Goal: Check status: Check status

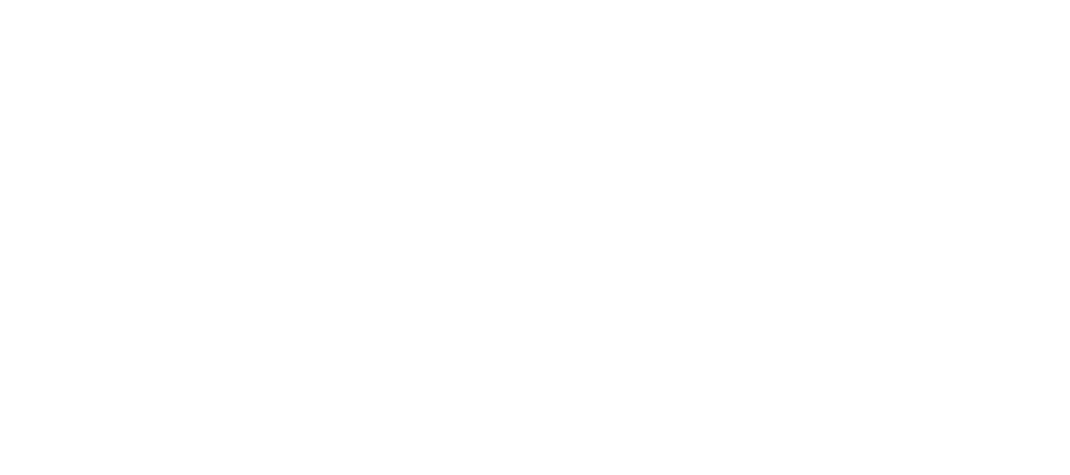
select select
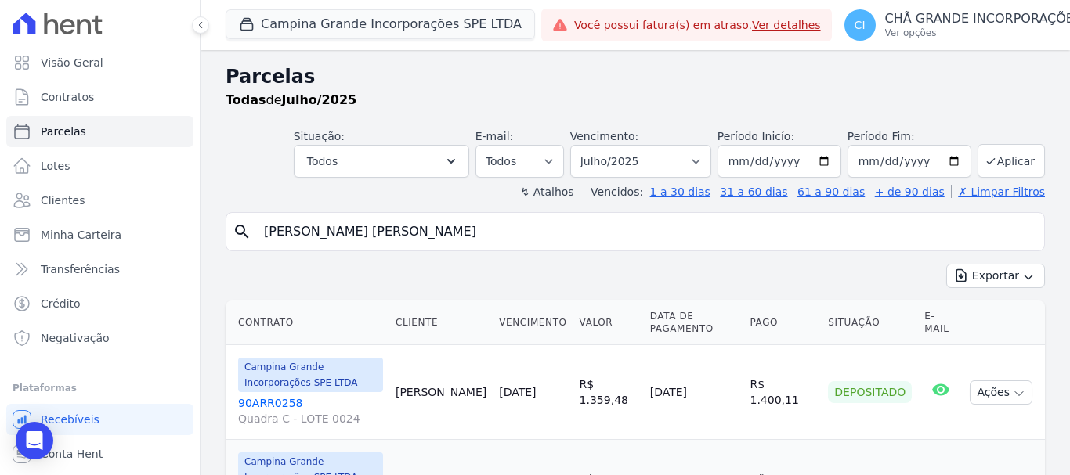
select select
click at [316, 25] on button "Campina Grande Incorporações SPE LTDA" at bounding box center [380, 24] width 309 height 30
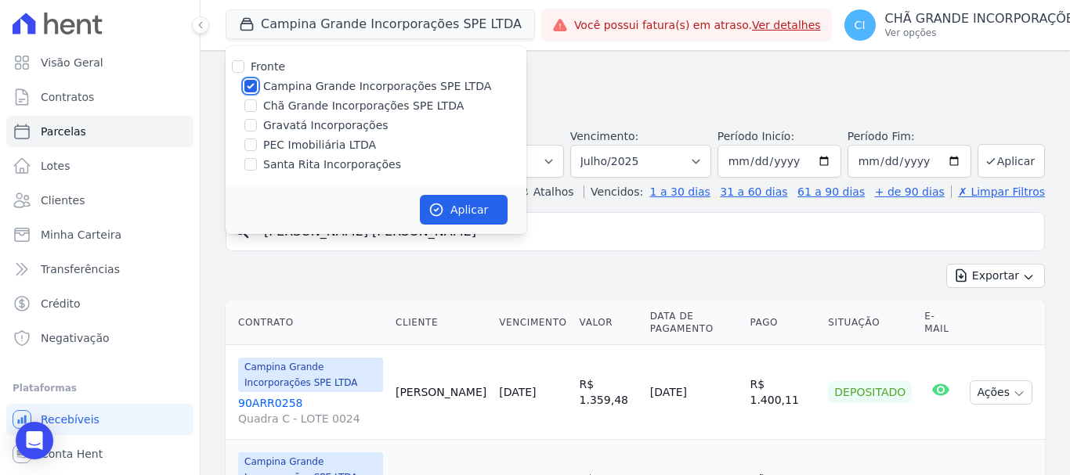
click at [247, 85] on input "Campina Grande Incorporações SPE LTDA" at bounding box center [250, 86] width 13 height 13
checkbox input "false"
click at [254, 125] on input "Gravatá Incorporações" at bounding box center [250, 125] width 13 height 13
checkbox input "true"
click at [487, 211] on button "Aplicar" at bounding box center [464, 210] width 88 height 30
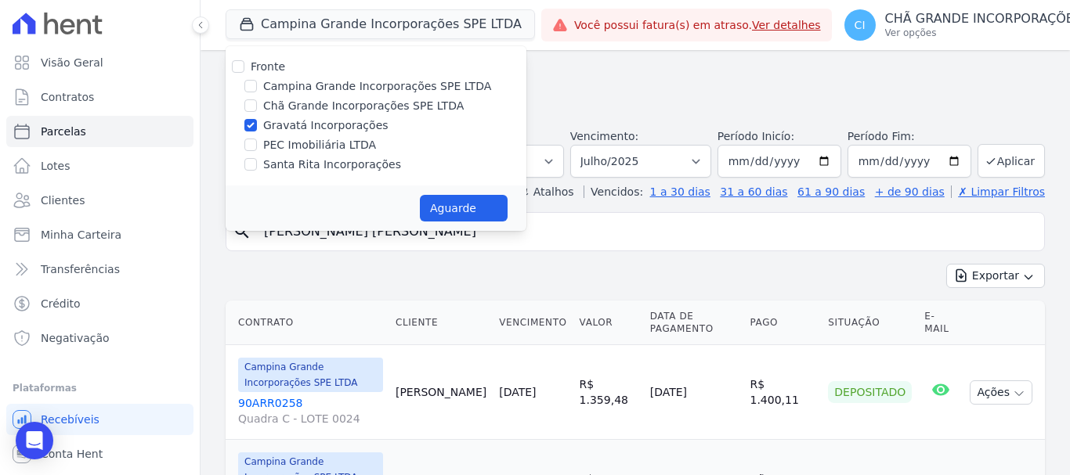
select select
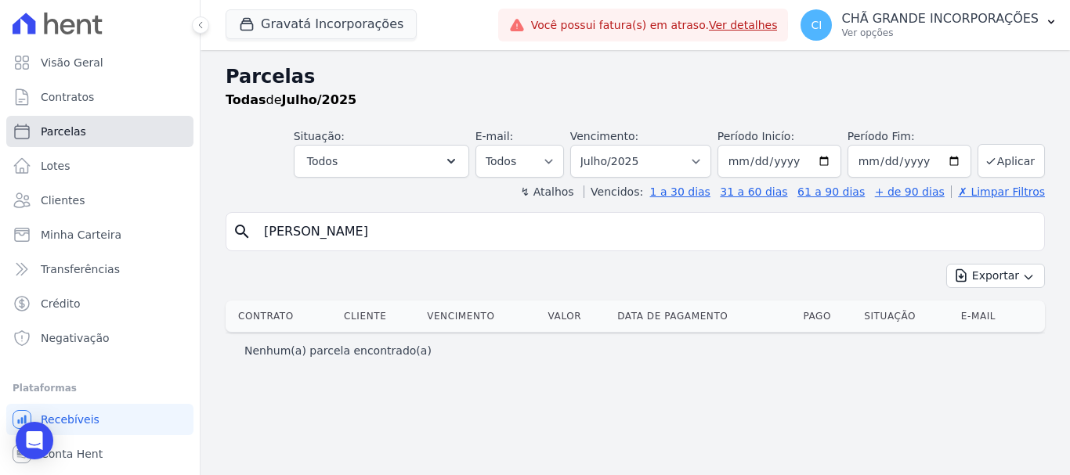
click at [68, 132] on span "Parcelas" at bounding box center [63, 132] width 45 height 16
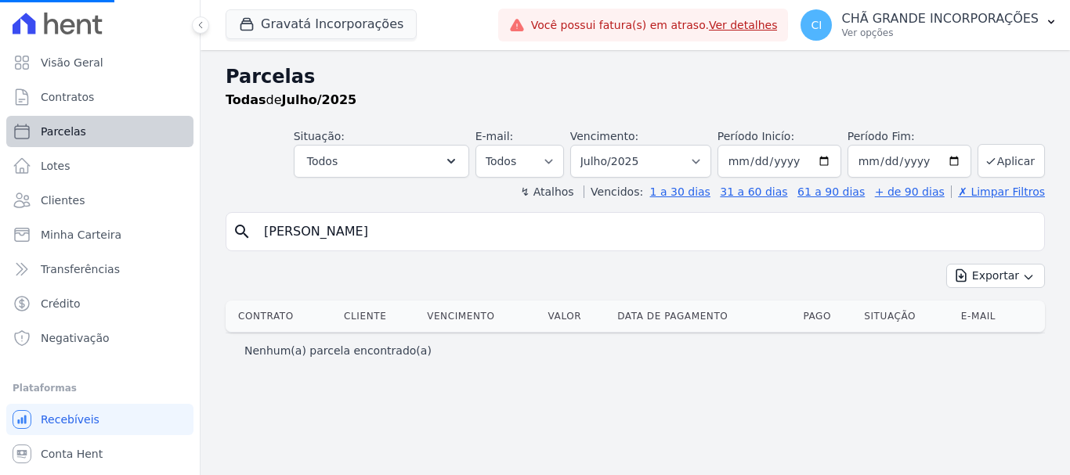
select select
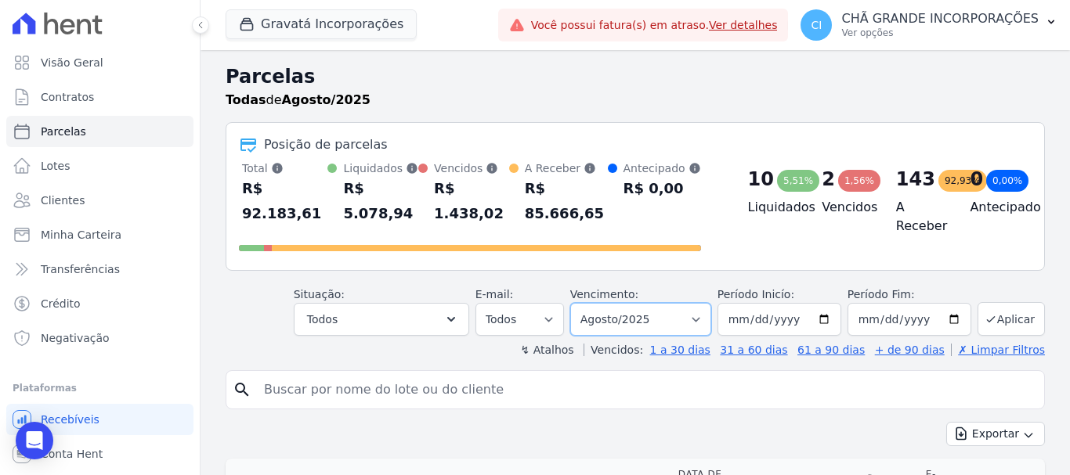
click at [702, 303] on select "Filtrar por período ──────── Todos os meses Julho/2021 Agosto/2021 Setembro/202…" at bounding box center [640, 319] width 141 height 33
select select "05/2025"
click at [580, 303] on select "Filtrar por período ──────── Todos os meses Julho/2021 Agosto/2021 Setembro/202…" at bounding box center [640, 319] width 141 height 33
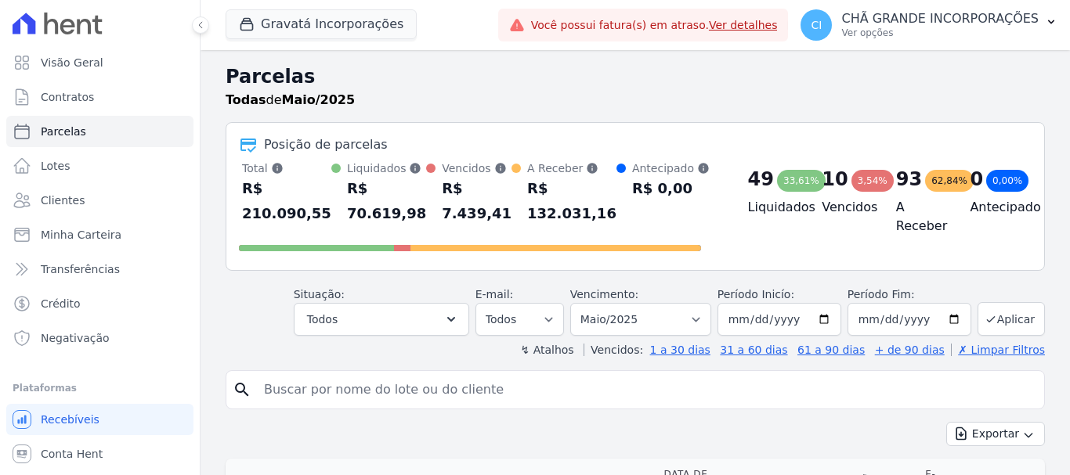
select select
drag, startPoint x: 271, startPoint y: 395, endPoint x: 284, endPoint y: 389, distance: 14.4
click at [273, 395] on input "search" at bounding box center [646, 389] width 783 height 31
type input "DEBORA BEZERRA BANDEIRA DE ARAUJO SILVA"
select select
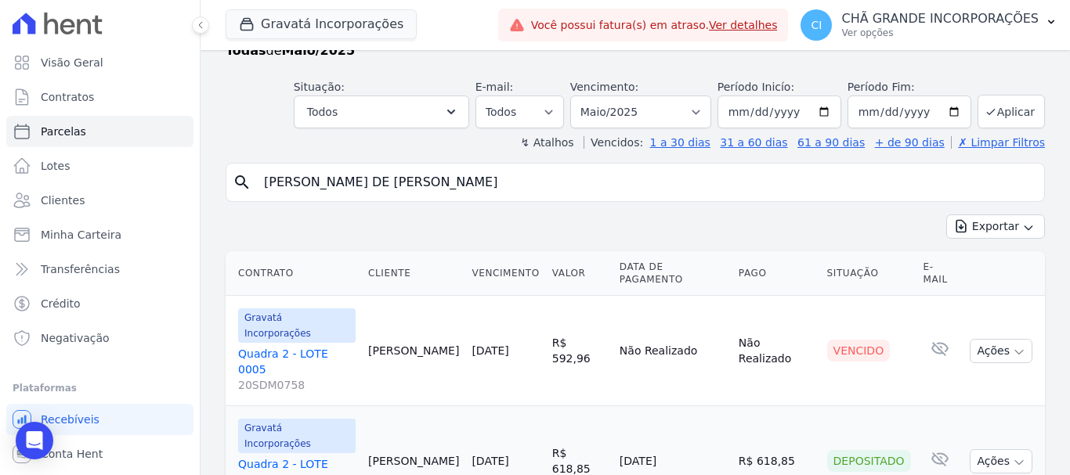
scroll to position [63, 0]
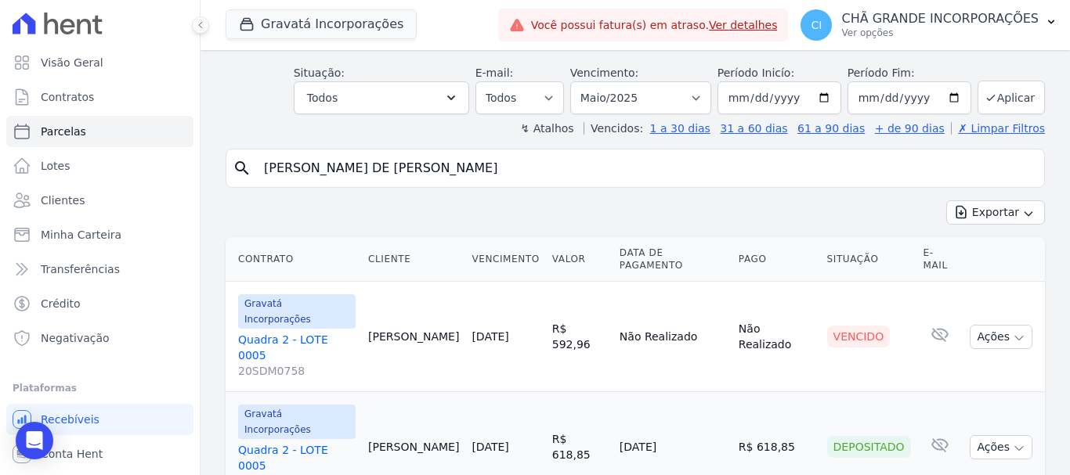
click at [287, 332] on link "Quadra 2 - LOTE 0005 20SDM0758" at bounding box center [296, 355] width 117 height 47
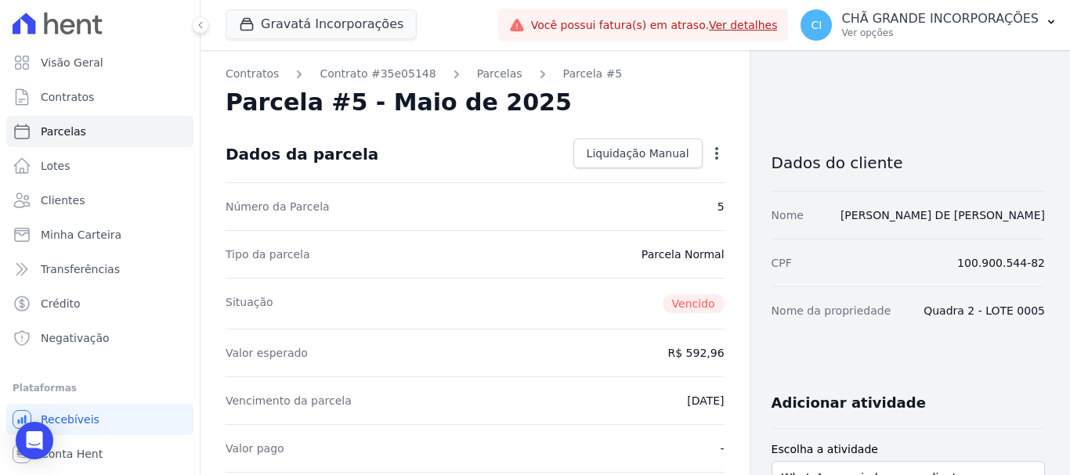
select select
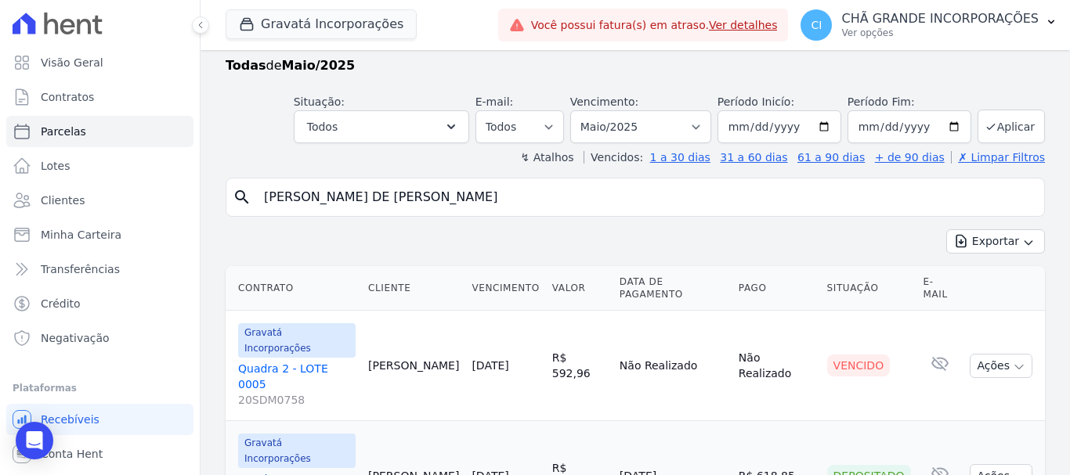
scroll to position [63, 0]
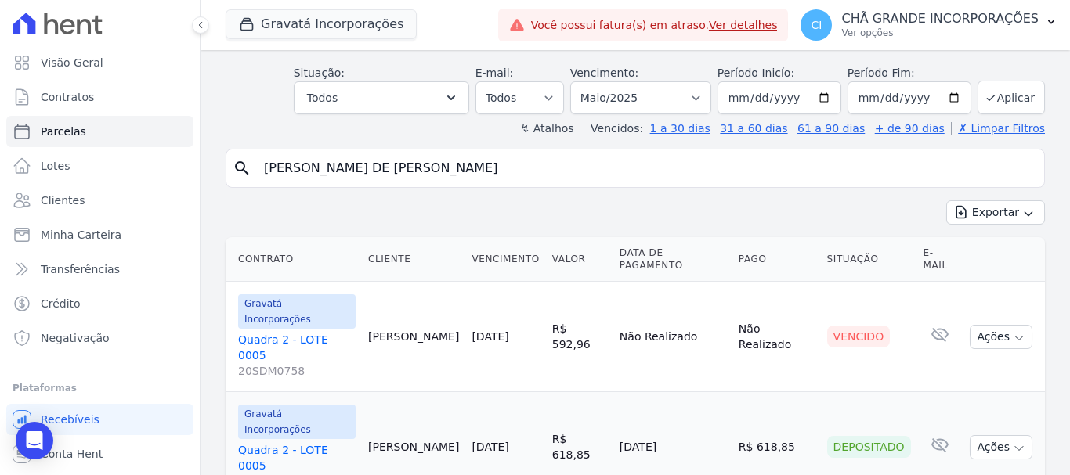
click at [274, 332] on link "Quadra 2 - LOTE 0005 20SDM0758" at bounding box center [296, 355] width 117 height 47
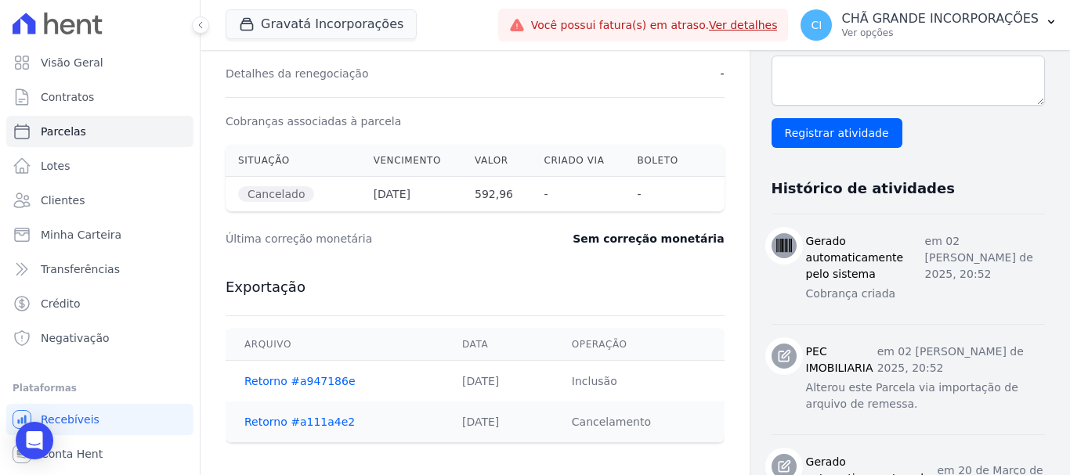
scroll to position [470, 0]
select select
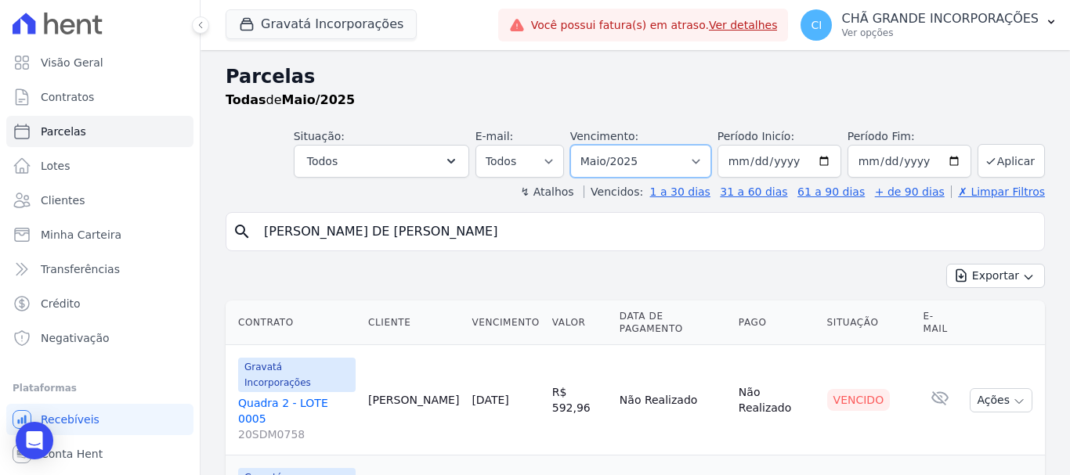
click at [701, 161] on select "Filtrar por período ──────── Todos os meses Julho/2021 Agosto/2021 Setembro/202…" at bounding box center [640, 161] width 141 height 33
select select "06/2025"
click at [580, 145] on select "Filtrar por período ──────── Todos os meses Julho/2021 Agosto/2021 Setembro/202…" at bounding box center [640, 161] width 141 height 33
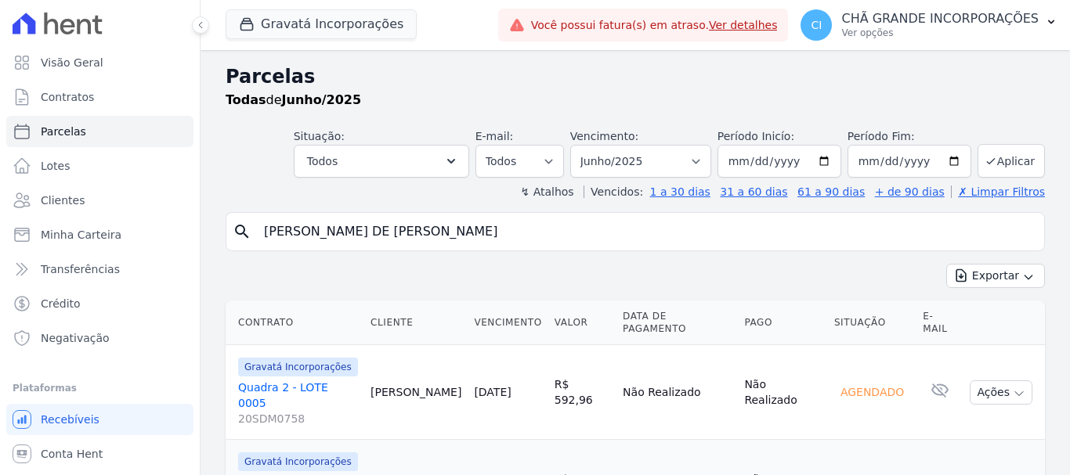
select select
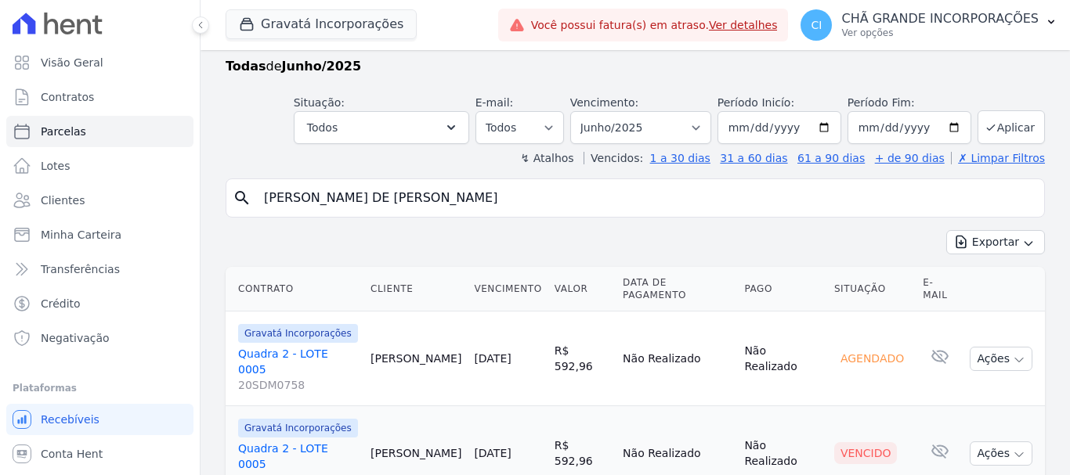
scroll to position [63, 0]
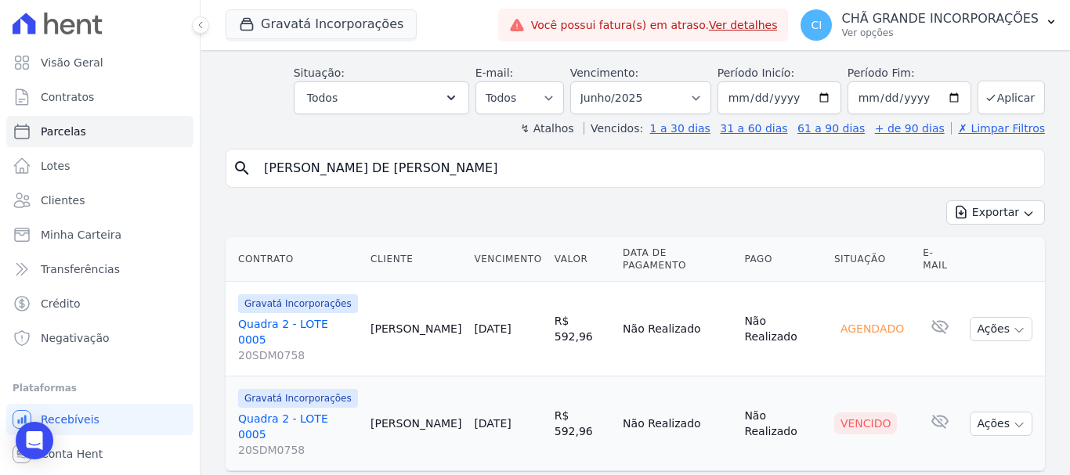
click at [283, 411] on link "Quadra 2 - LOTE 0005 20SDM0758" at bounding box center [298, 434] width 120 height 47
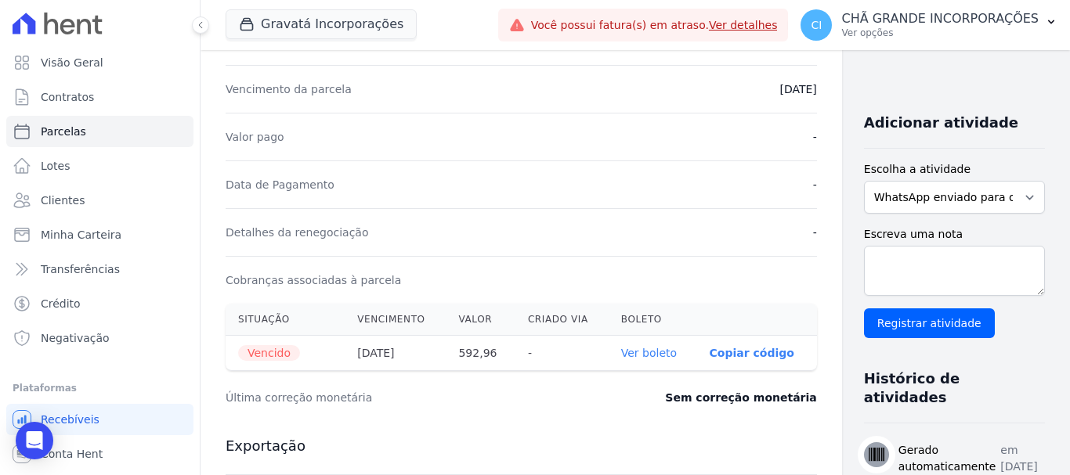
scroll to position [313, 0]
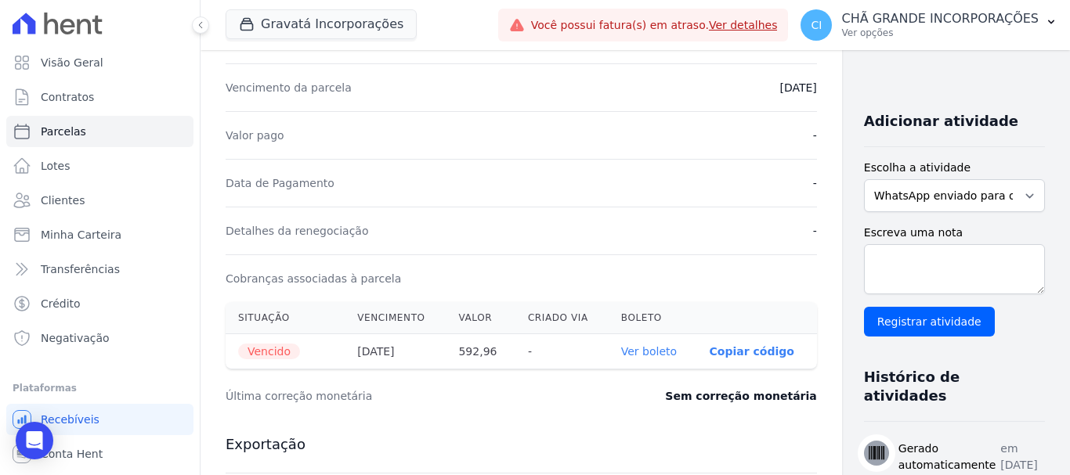
click at [621, 348] on link "Ver boleto" at bounding box center [649, 351] width 56 height 13
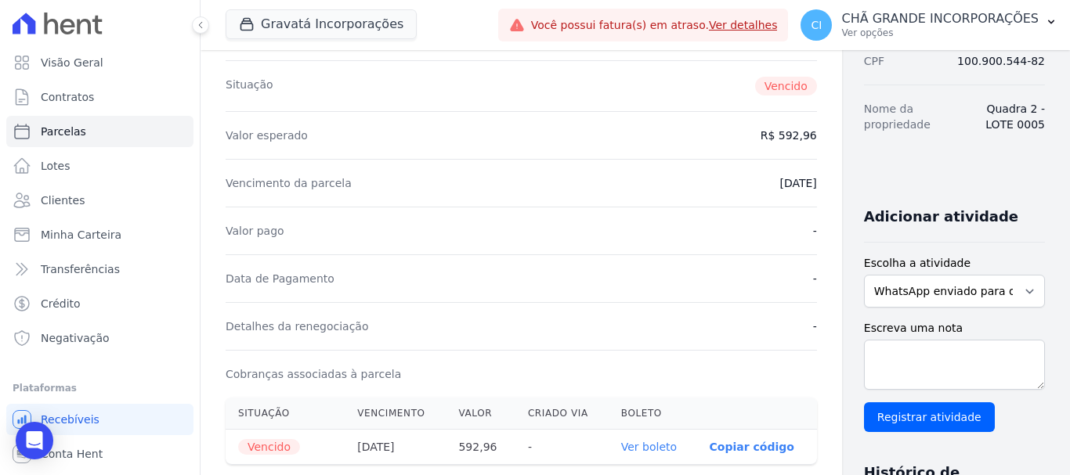
scroll to position [0, 0]
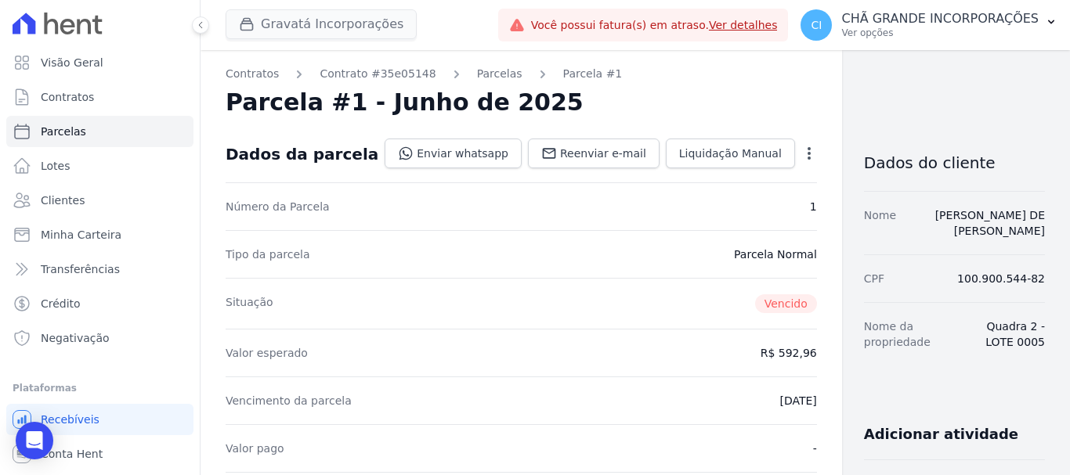
select select
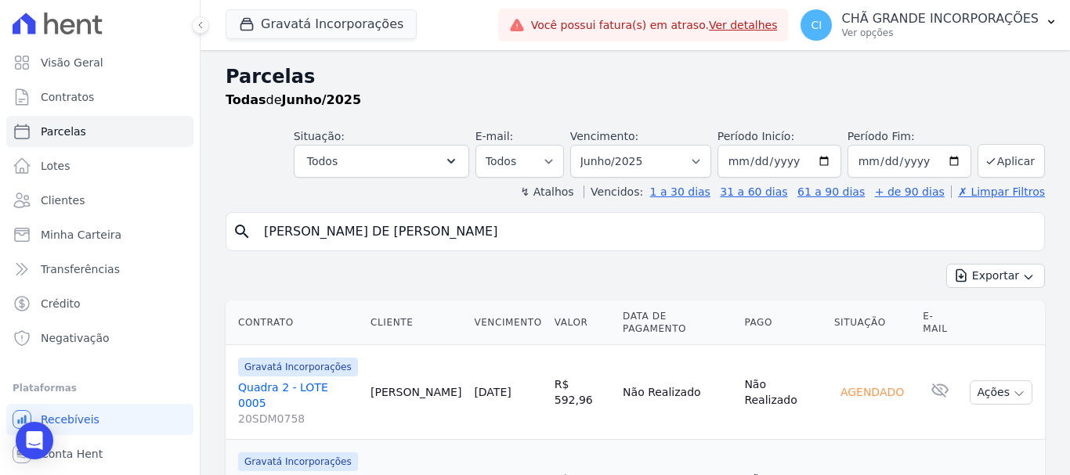
scroll to position [63, 0]
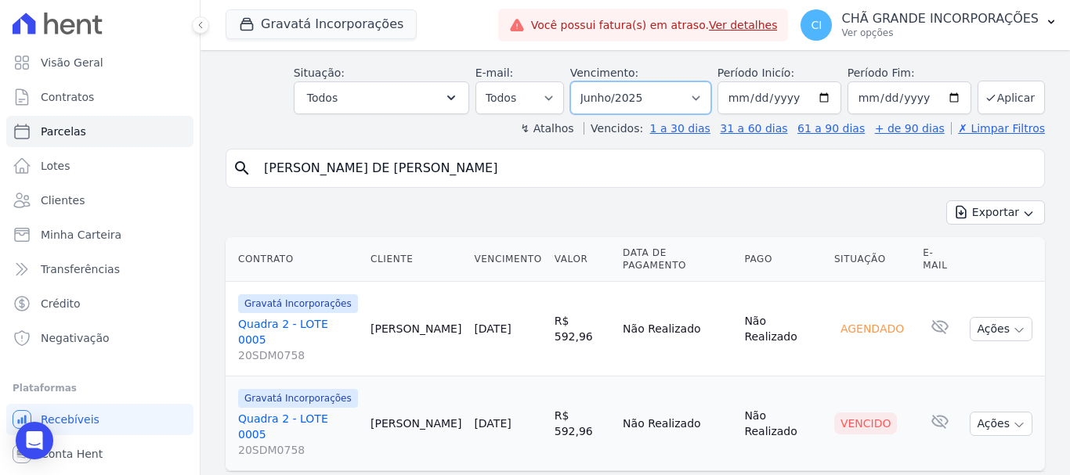
click at [702, 99] on select "Filtrar por período ──────── Todos os meses Julho/2021 Agosto/2021 Setembro/202…" at bounding box center [640, 97] width 141 height 33
select select "05/2025"
click at [580, 81] on select "Filtrar por período ──────── Todos os meses Julho/2021 Agosto/2021 Setembro/202…" at bounding box center [640, 97] width 141 height 33
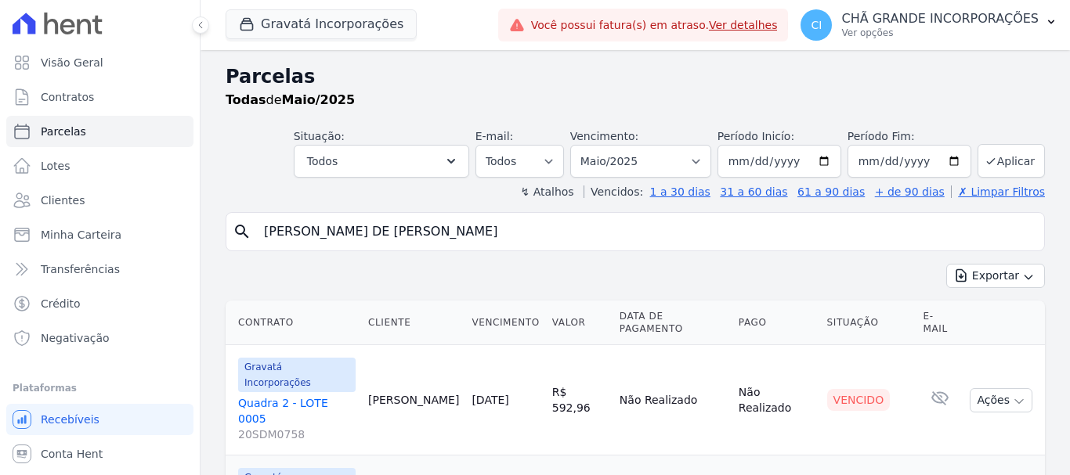
select select
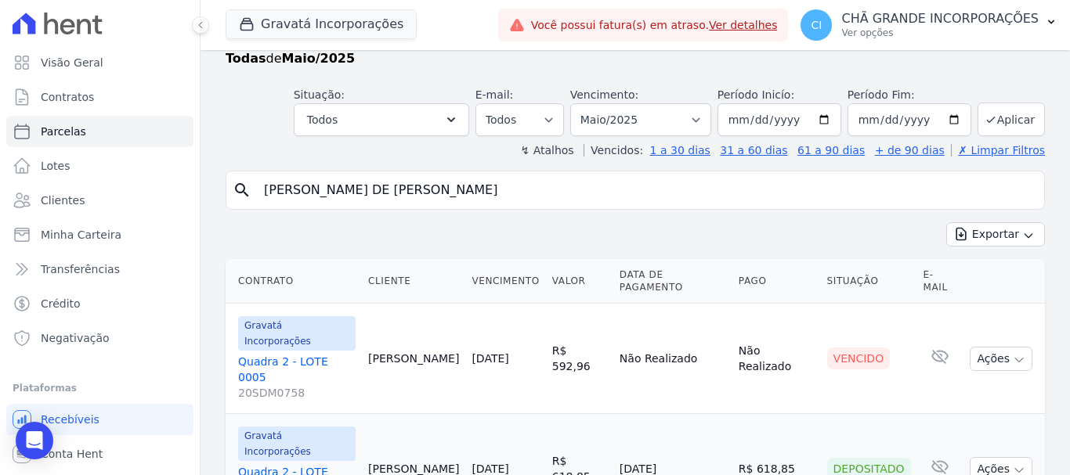
scroll to position [63, 0]
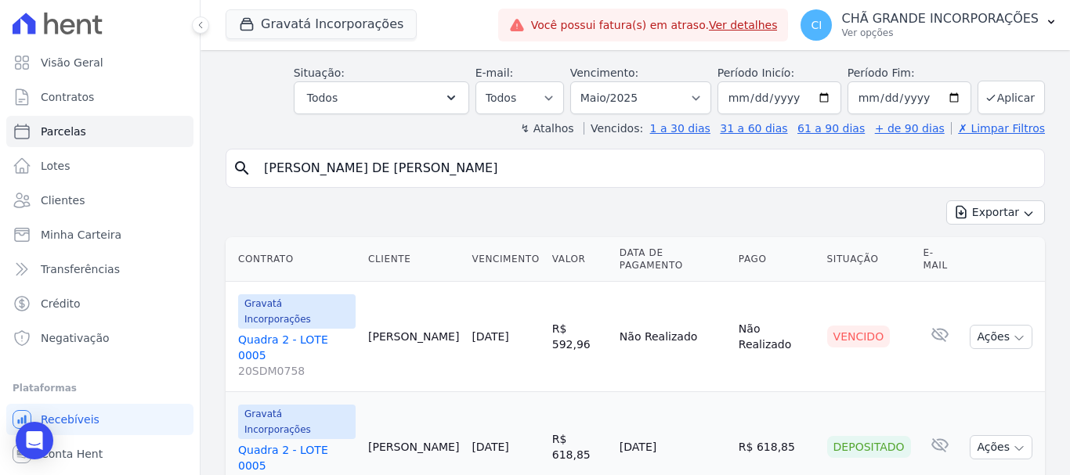
click at [298, 332] on link "Quadra 2 - LOTE 0005 20SDM0758" at bounding box center [296, 355] width 117 height 47
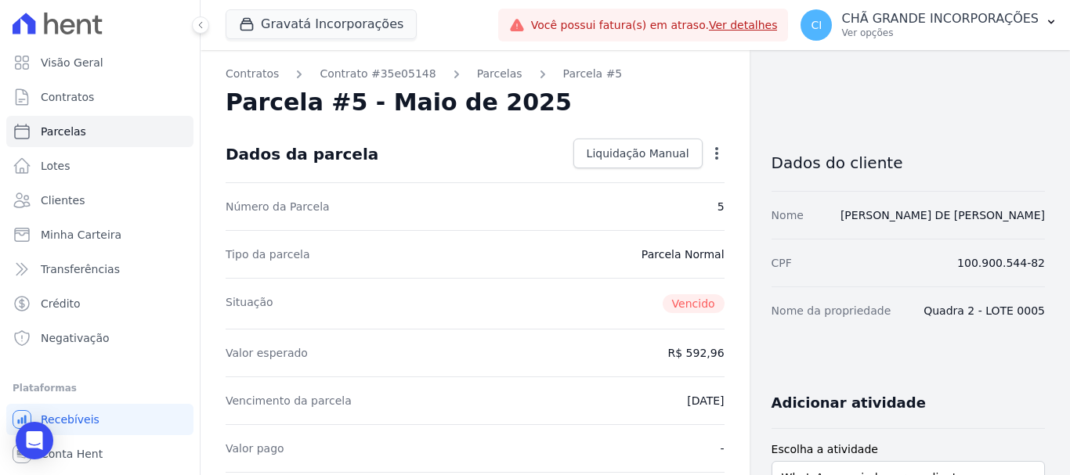
select select
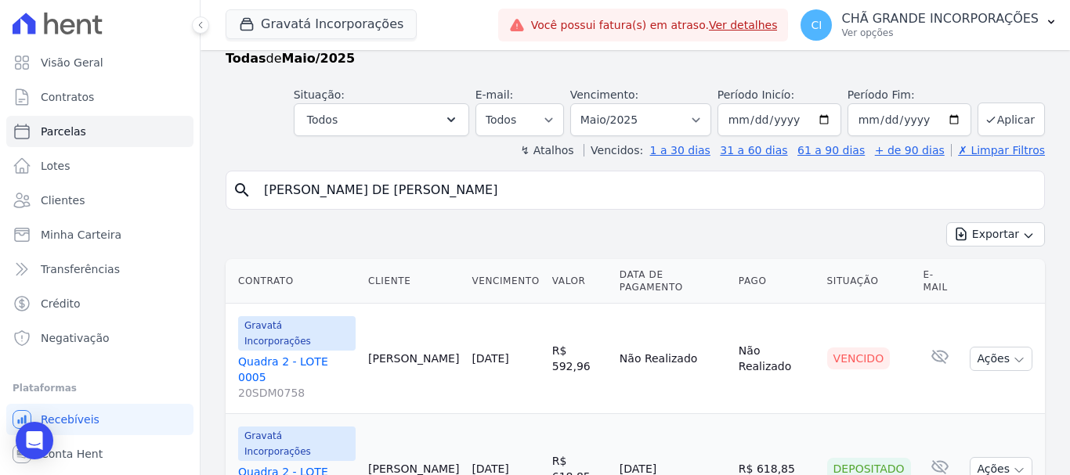
scroll to position [63, 0]
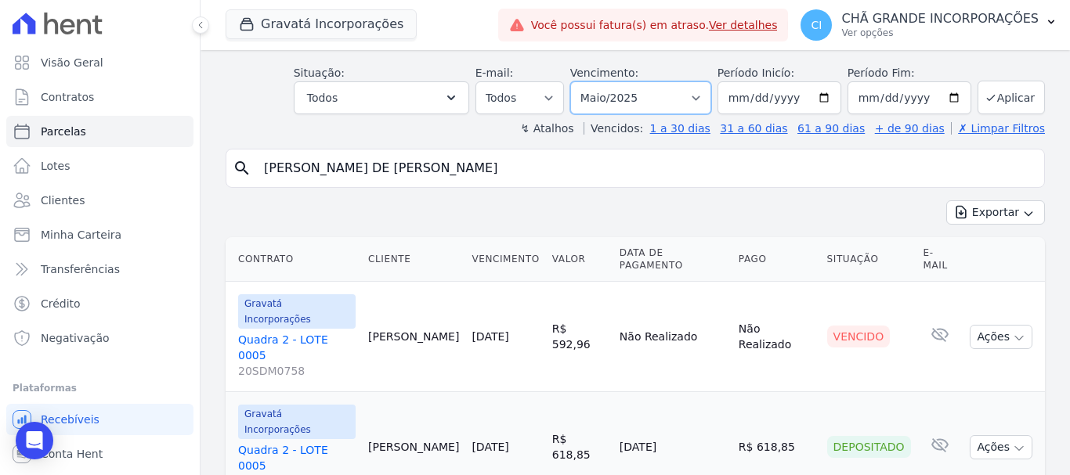
click at [701, 95] on select "Filtrar por período ──────── Todos os meses Julho/2021 Agosto/2021 Setembro/202…" at bounding box center [640, 97] width 141 height 33
select select "06/2025"
click at [580, 81] on select "Filtrar por período ──────── Todos os meses Julho/2021 Agosto/2021 Setembro/202…" at bounding box center [640, 97] width 141 height 33
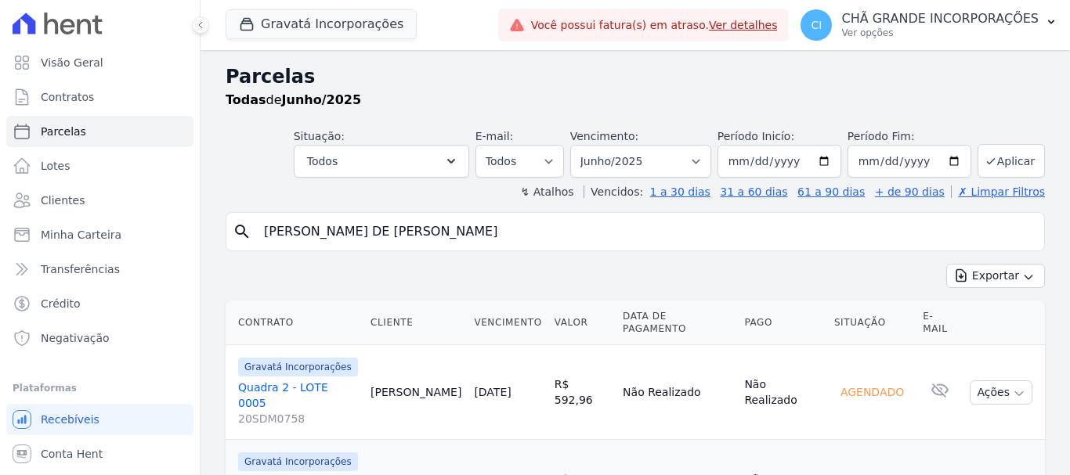
select select
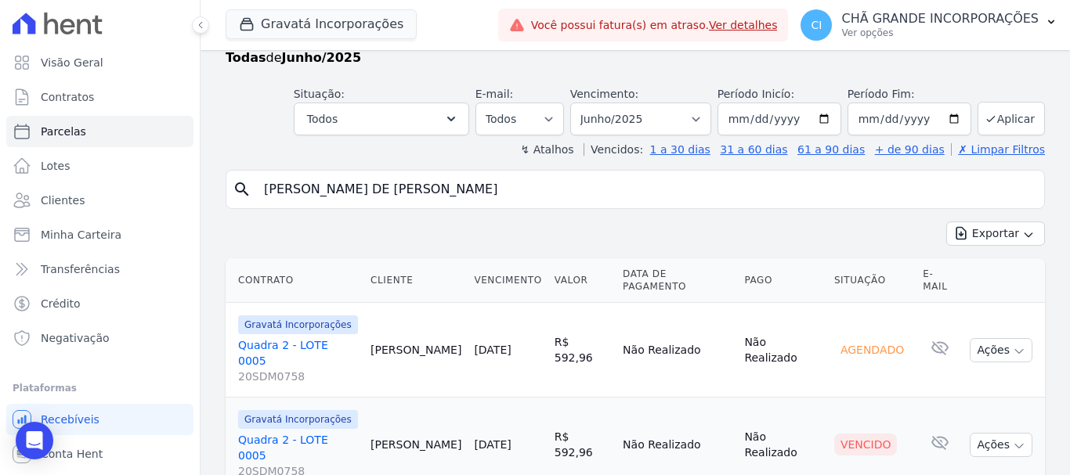
scroll to position [63, 0]
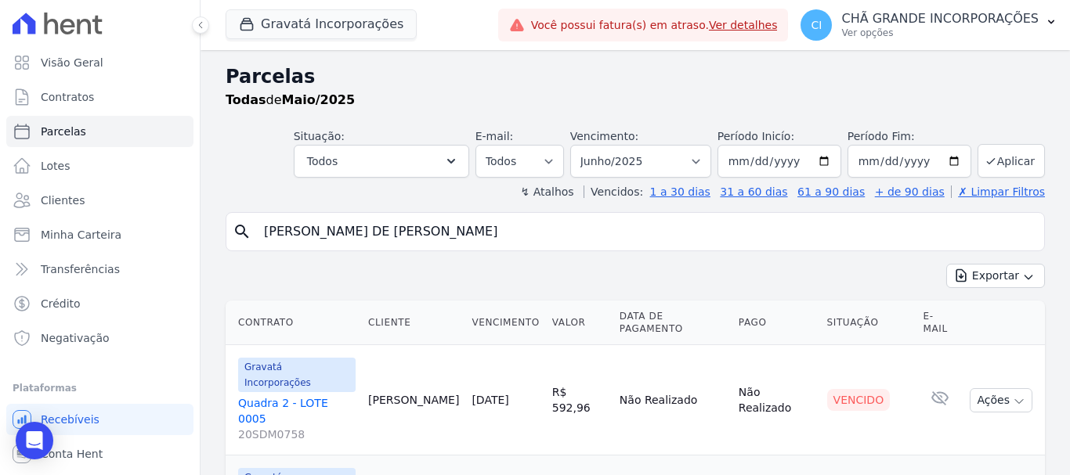
select select
select select "06/2025"
